Goal: Information Seeking & Learning: Find specific fact

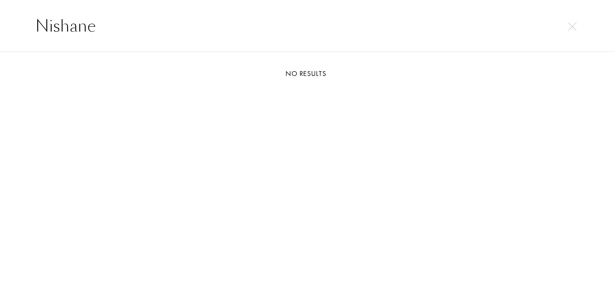
select select "DE"
drag, startPoint x: 115, startPoint y: 26, endPoint x: 0, endPoint y: 21, distance: 115.4
click at [0, 21] on div "Nishane" at bounding box center [307, 26] width 615 height 52
drag, startPoint x: 54, startPoint y: 20, endPoint x: 0, endPoint y: 20, distance: 54.4
click at [0, 20] on div "[PERSON_NAME]" at bounding box center [307, 26] width 615 height 52
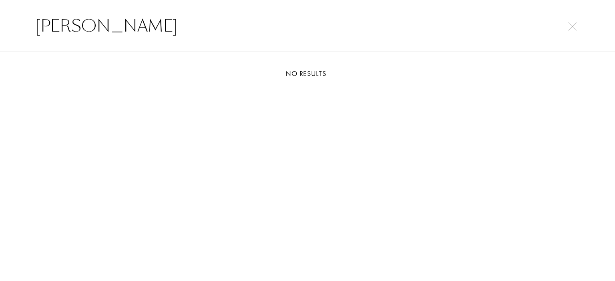
paste input "jasmin rouge"
drag, startPoint x: 100, startPoint y: 28, endPoint x: 0, endPoint y: 27, distance: 100.5
click at [0, 28] on div "jasmin rouge" at bounding box center [307, 26] width 615 height 52
paste input "[PERSON_NAME] di Amalfi"
drag, startPoint x: 183, startPoint y: 27, endPoint x: 0, endPoint y: 28, distance: 183.0
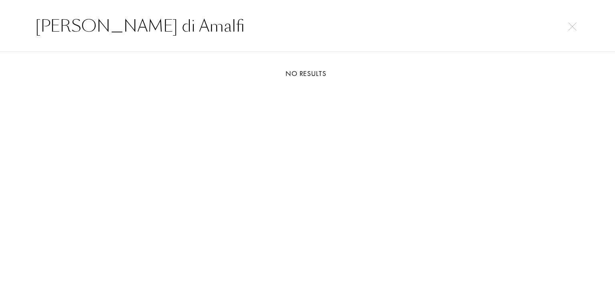
click at [3, 28] on div "[PERSON_NAME] di Amalfi" at bounding box center [307, 26] width 615 height 52
paste input "Ebene Fume"
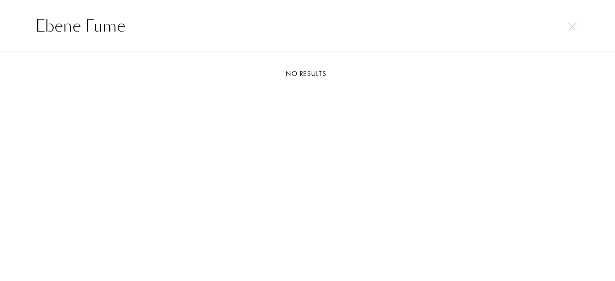
click at [0, 31] on div "Ebene Fume" at bounding box center [307, 26] width 615 height 52
paste input "au [PERSON_NAME]"
type input "Eau Duelle"
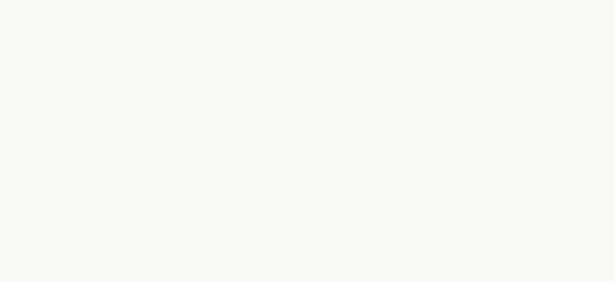
select select "DE"
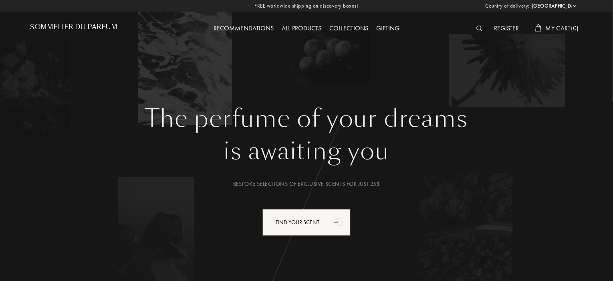
click at [480, 30] on img at bounding box center [479, 29] width 6 height 6
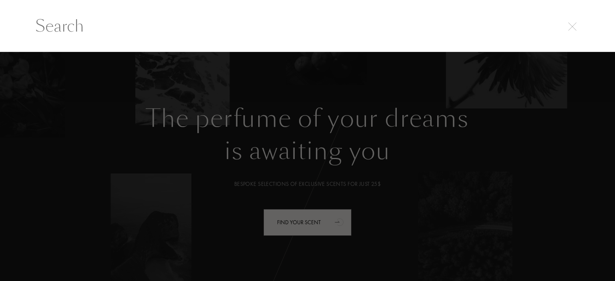
paste input "Orpheon"
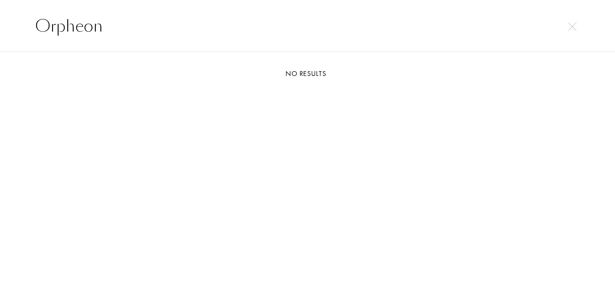
drag, startPoint x: 44, startPoint y: 28, endPoint x: 11, endPoint y: 25, distance: 33.3
click at [14, 25] on div "Orpheon" at bounding box center [307, 26] width 615 height 52
paste input "Vanilla Diorama"
drag, startPoint x: 167, startPoint y: 28, endPoint x: 0, endPoint y: 29, distance: 166.5
click at [0, 29] on div "Vanilla Diorama" at bounding box center [307, 26] width 615 height 52
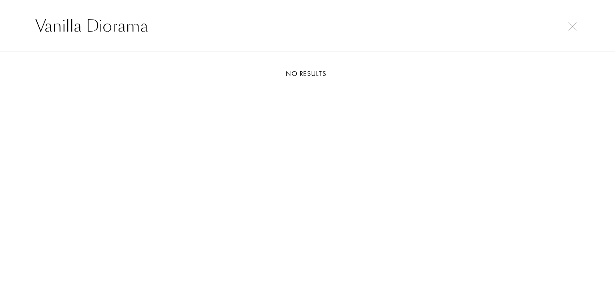
paste input "Dior Homme Parfum"
drag, startPoint x: 21, startPoint y: 20, endPoint x: 0, endPoint y: 4, distance: 26.6
click at [0, 4] on div "Dior Homme Parfum" at bounding box center [307, 26] width 615 height 52
paste input "Grand Soir"
drag, startPoint x: 117, startPoint y: 28, endPoint x: 0, endPoint y: 22, distance: 117.0
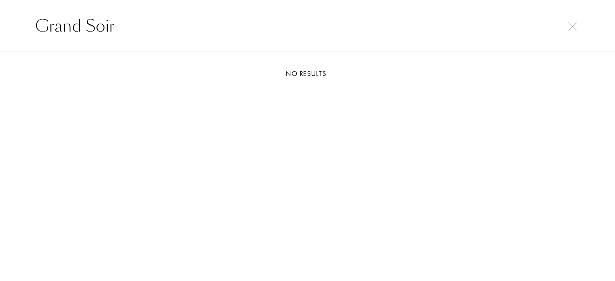
click at [0, 24] on div "Grand Soir" at bounding box center [307, 26] width 615 height 52
paste input "entle Fluidity Silver"
drag, startPoint x: 185, startPoint y: 26, endPoint x: 0, endPoint y: 23, distance: 185.0
click at [0, 24] on div "Gentle Fluidity Silver" at bounding box center [307, 26] width 615 height 52
paste input "Atlas Fe"
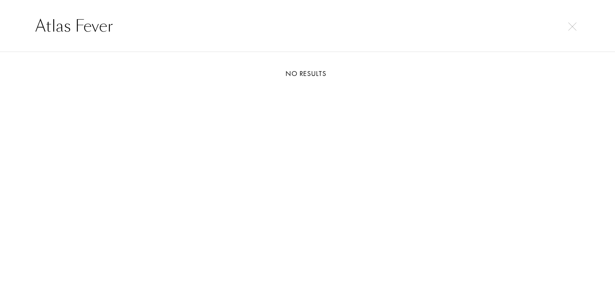
type input "Atlas Fever"
